Goal: Task Accomplishment & Management: Use online tool/utility

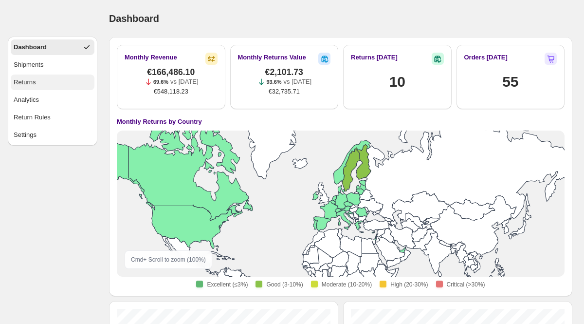
click at [43, 84] on button "Returns" at bounding box center [53, 82] width 84 height 16
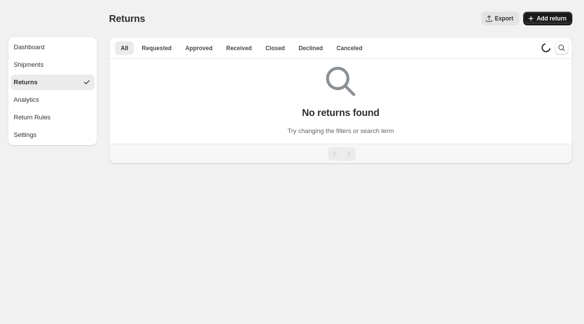
click at [559, 17] on span "Add return" at bounding box center [552, 19] width 30 height 8
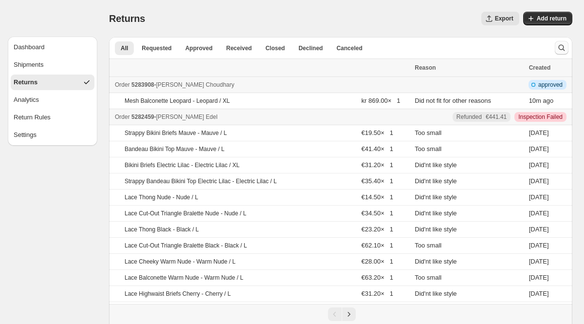
click at [557, 49] on icon "Search and filter results" at bounding box center [562, 48] width 10 height 10
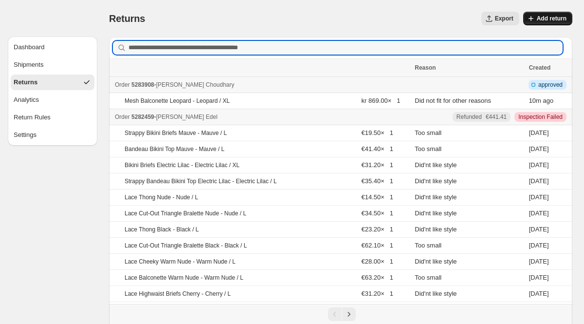
click at [548, 19] on span "Add return" at bounding box center [552, 19] width 30 height 8
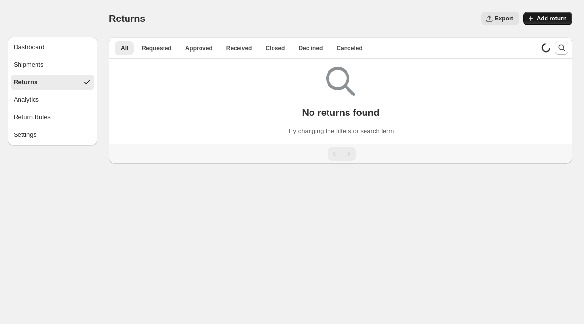
click at [550, 19] on span "Add return" at bounding box center [552, 19] width 30 height 8
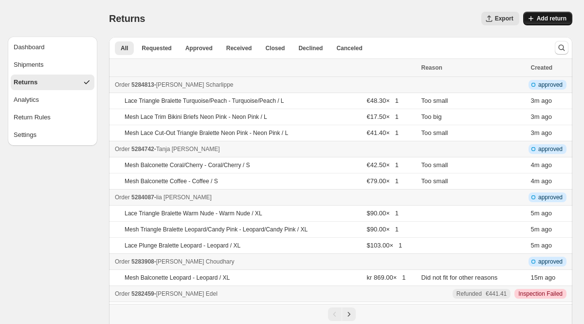
click at [545, 21] on span "Add return" at bounding box center [552, 19] width 30 height 8
